Goal: Task Accomplishment & Management: Manage account settings

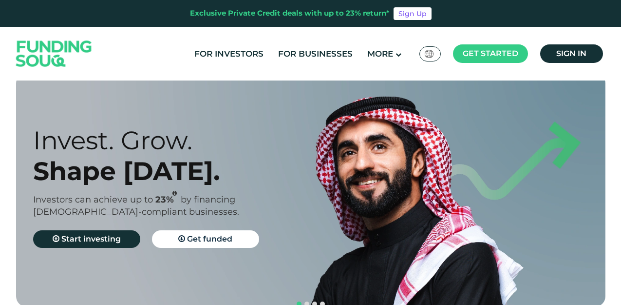
scroll to position [9, 0]
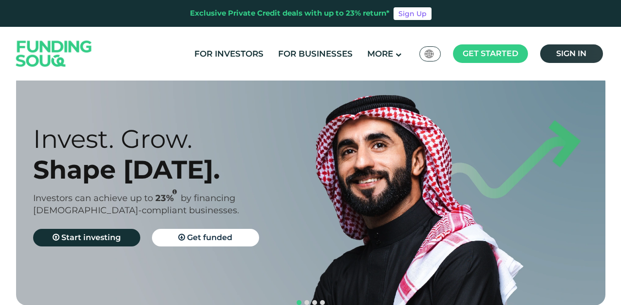
click at [578, 56] on span "Sign in" at bounding box center [571, 53] width 30 height 9
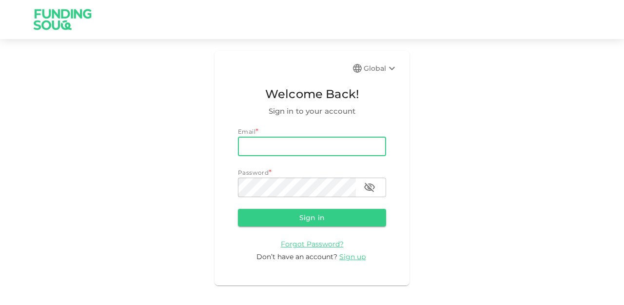
click at [252, 139] on input "email" at bounding box center [312, 145] width 148 height 19
type input "salehlzeik@gmail.com"
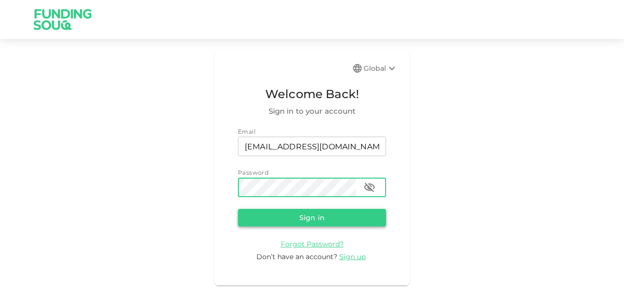
click at [289, 222] on button "Sign in" at bounding box center [312, 218] width 148 height 18
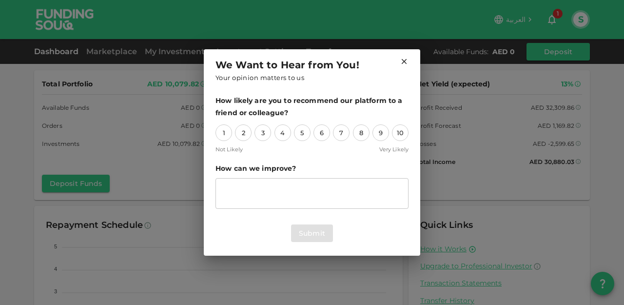
click at [402, 63] on icon at bounding box center [404, 61] width 5 height 5
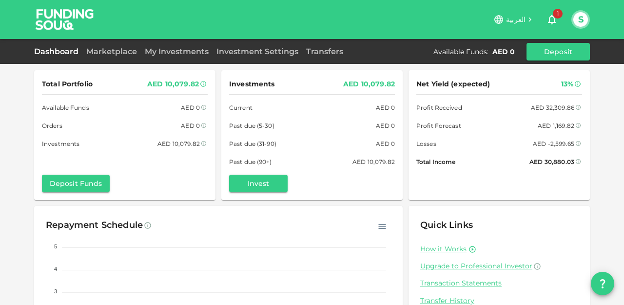
click at [555, 13] on span "1" at bounding box center [558, 14] width 10 height 10
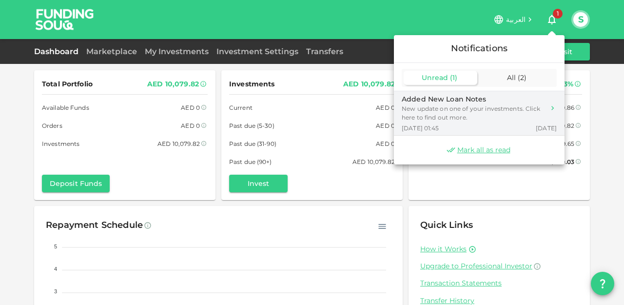
click at [478, 118] on div "New update on one of your investments. Click here to find out more." at bounding box center [473, 113] width 143 height 18
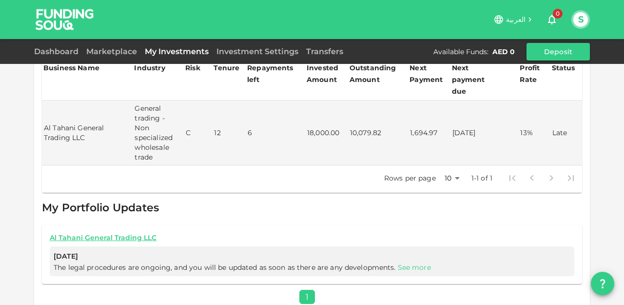
click at [410, 263] on link "See more" at bounding box center [414, 267] width 33 height 9
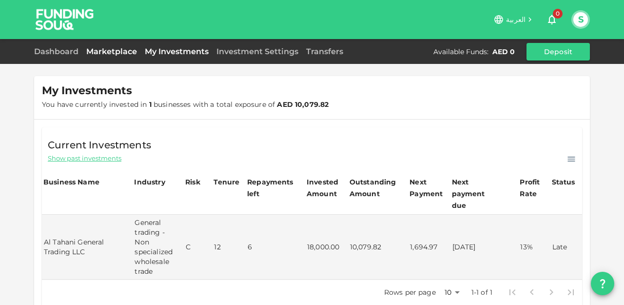
click at [119, 54] on link "Marketplace" at bounding box center [111, 51] width 58 height 9
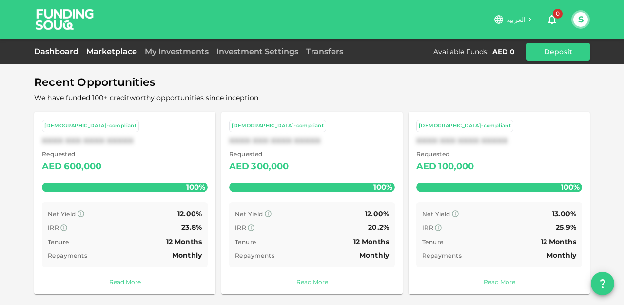
click at [57, 53] on link "Dashboard" at bounding box center [58, 51] width 48 height 9
